Goal: Task Accomplishment & Management: Manage account settings

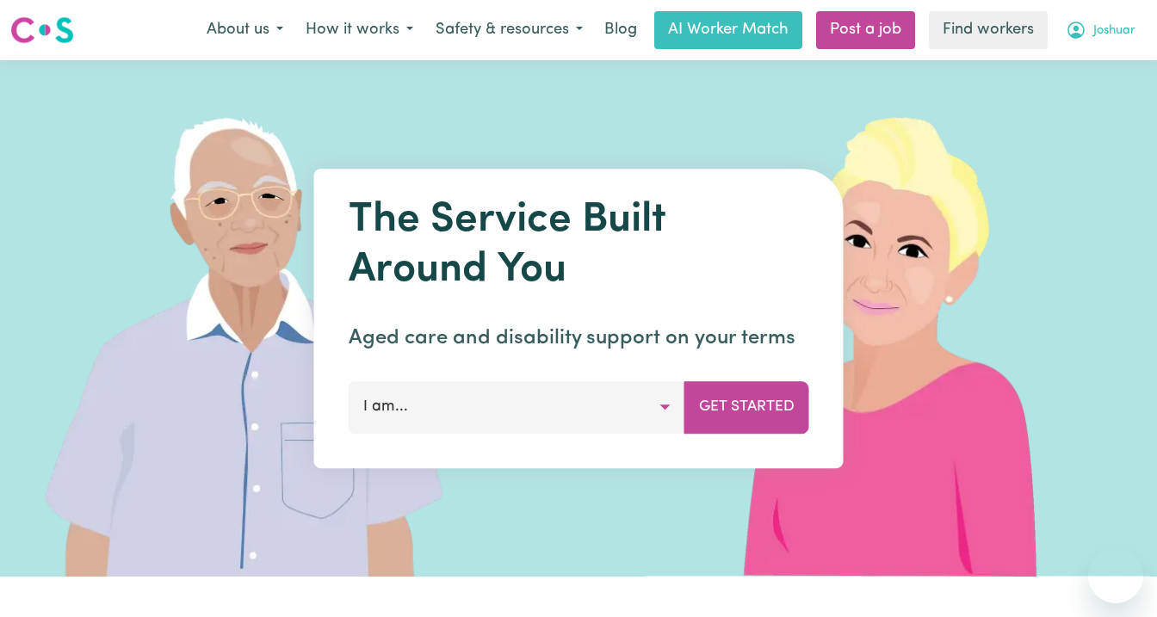
click at [1112, 28] on span "Joshuar" at bounding box center [1114, 31] width 42 height 19
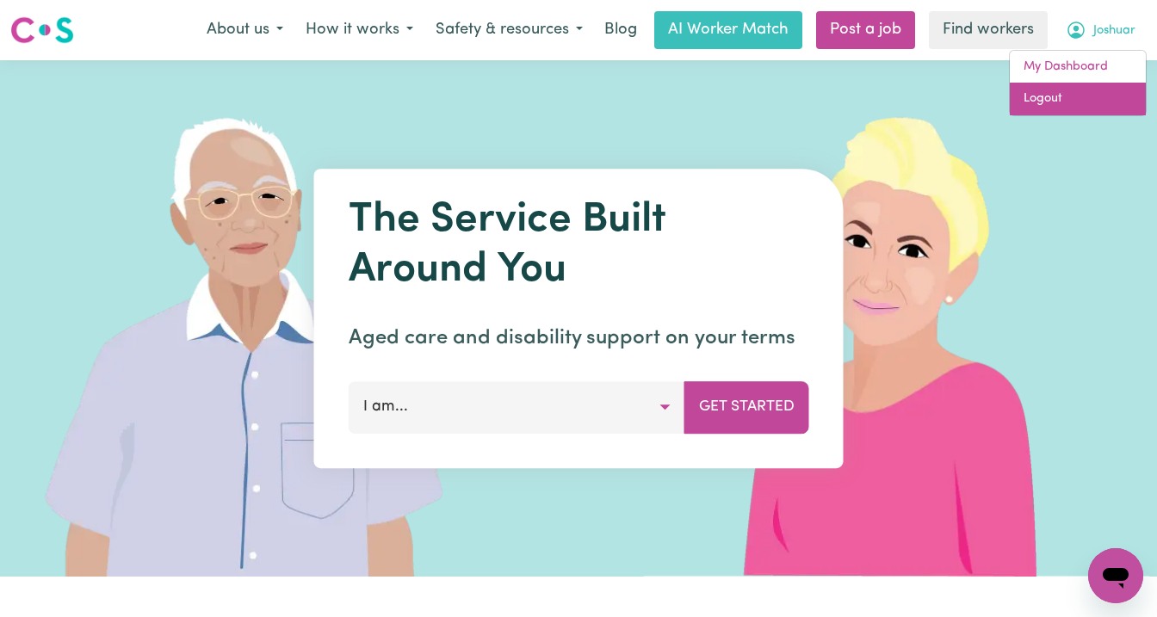
click at [1098, 100] on link "Logout" at bounding box center [1078, 99] width 136 height 33
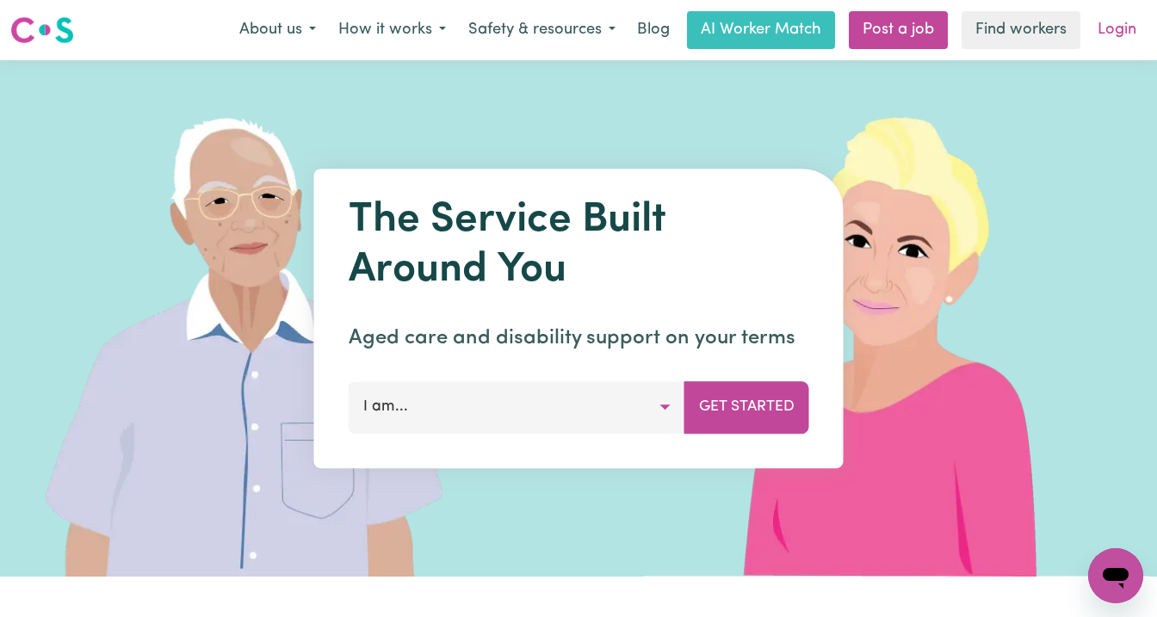
click at [1119, 22] on link "Login" at bounding box center [1116, 30] width 59 height 38
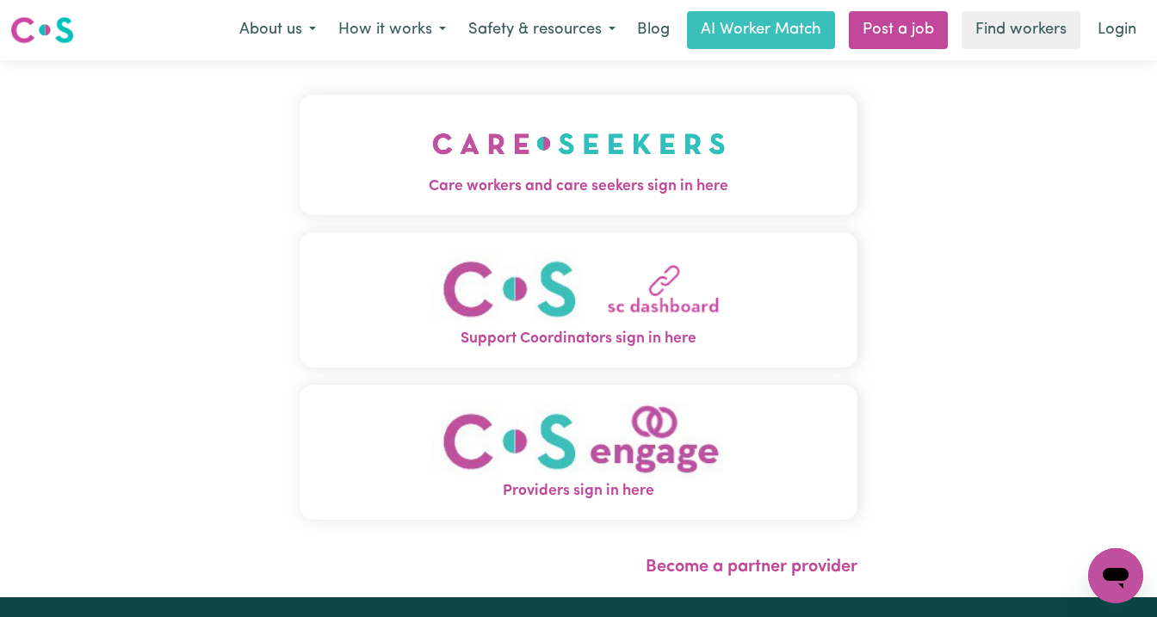
click at [522, 176] on span "Care workers and care seekers sign in here" at bounding box center [579, 187] width 558 height 22
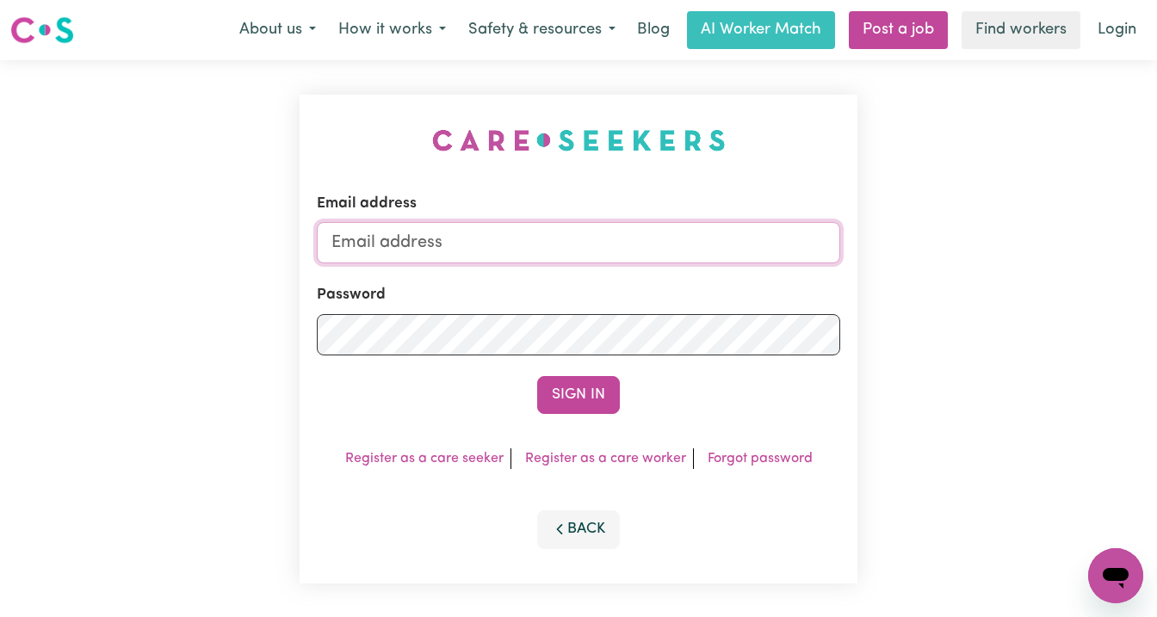
click at [568, 246] on input "Email address" at bounding box center [578, 242] width 523 height 41
type input "[EMAIL_ADDRESS][DOMAIN_NAME]"
click at [537, 376] on button "Sign In" at bounding box center [578, 395] width 83 height 38
